Goal: Task Accomplishment & Management: Manage account settings

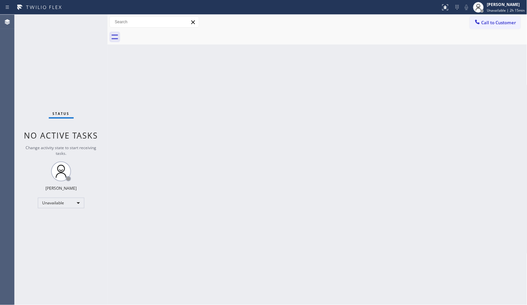
click at [466, 256] on div "Back to Dashboard Change Sender ID Customers Technicians Select a contact Outbo…" at bounding box center [318, 160] width 420 height 290
click at [349, 158] on div "Back to Dashboard Change Sender ID Customers Technicians Select a contact Outbo…" at bounding box center [318, 160] width 420 height 290
click at [20, 71] on div "Status No active tasks Change activity state to start receiving tasks. Donna Ar…" at bounding box center [61, 160] width 93 height 290
click at [230, 153] on div "Back to Dashboard Change Sender ID Customers Technicians Select a contact Outbo…" at bounding box center [318, 160] width 420 height 290
click at [320, 144] on div "Back to Dashboard Change Sender ID Customers Technicians Select a contact Outbo…" at bounding box center [318, 160] width 420 height 290
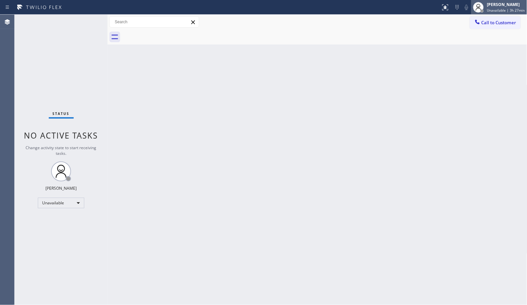
click at [518, 7] on div "Donna Arcenal" at bounding box center [506, 5] width 38 height 6
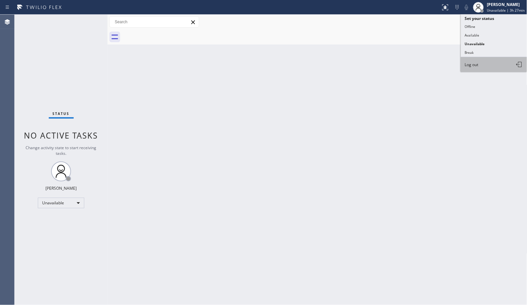
click at [482, 65] on button "Log out" at bounding box center [494, 64] width 66 height 15
